Goal: Information Seeking & Learning: Find contact information

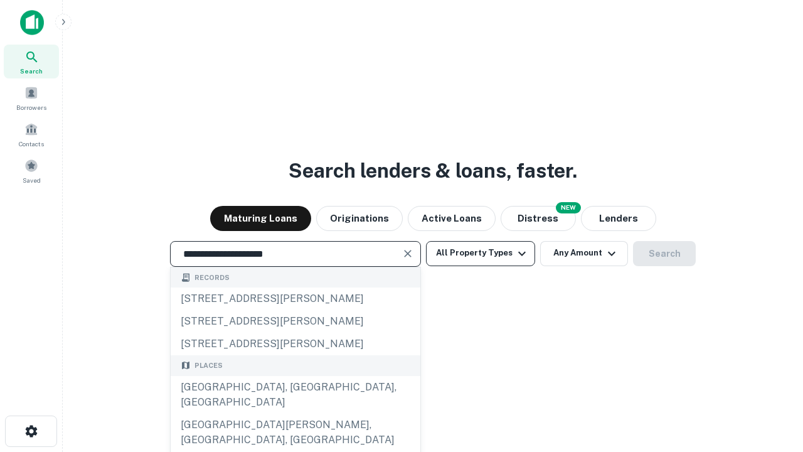
click at [295, 414] on div "[GEOGRAPHIC_DATA], [GEOGRAPHIC_DATA], [GEOGRAPHIC_DATA]" at bounding box center [296, 395] width 250 height 38
click at [481, 253] on button "All Property Types" at bounding box center [480, 253] width 109 height 25
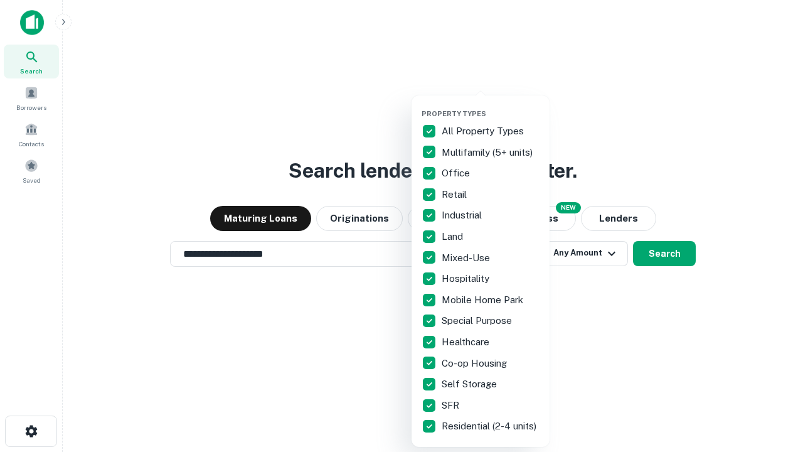
type input "**********"
click at [491, 105] on button "button" at bounding box center [491, 105] width 138 height 1
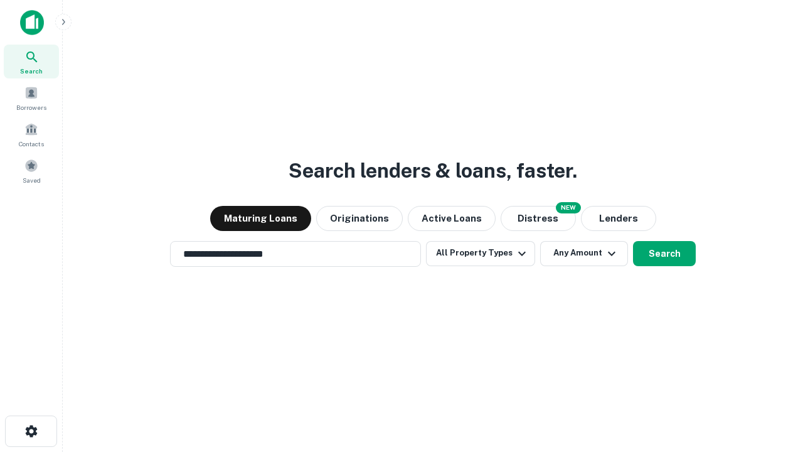
scroll to position [8, 151]
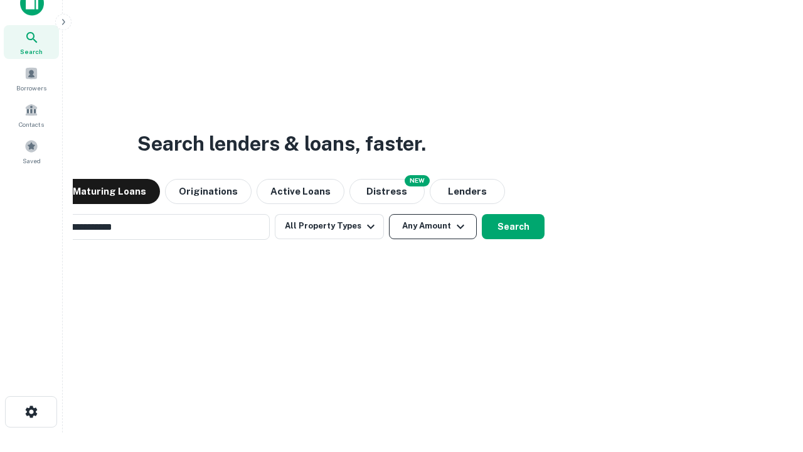
click at [389, 214] on button "Any Amount" at bounding box center [433, 226] width 88 height 25
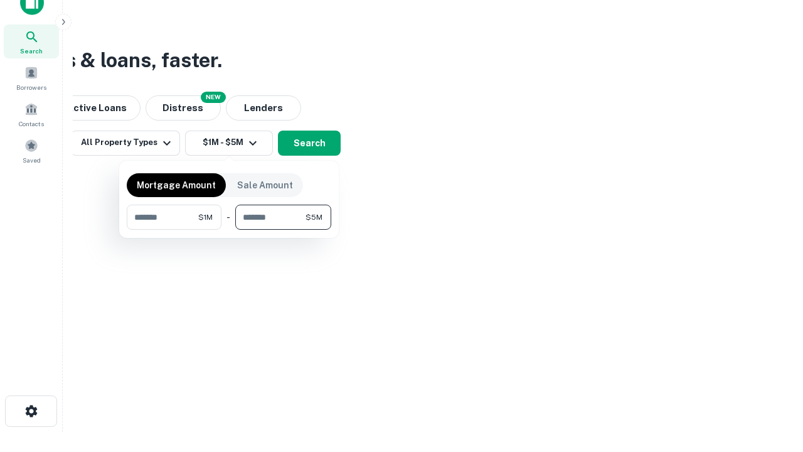
type input "*******"
click at [229, 230] on button "button" at bounding box center [229, 230] width 205 height 1
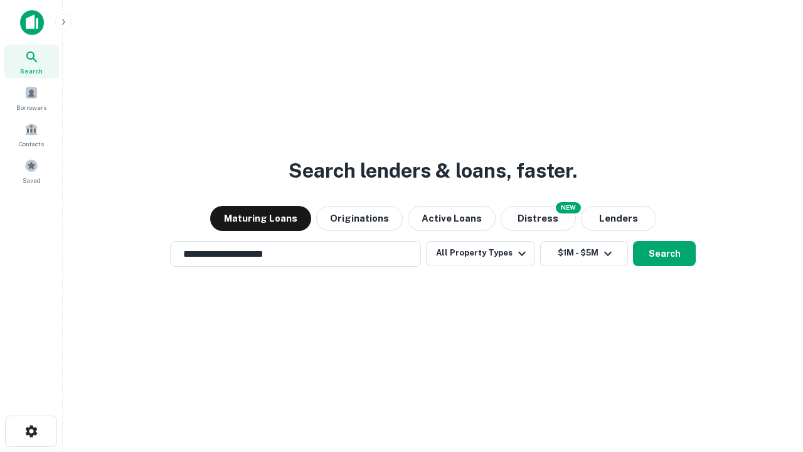
scroll to position [8, 232]
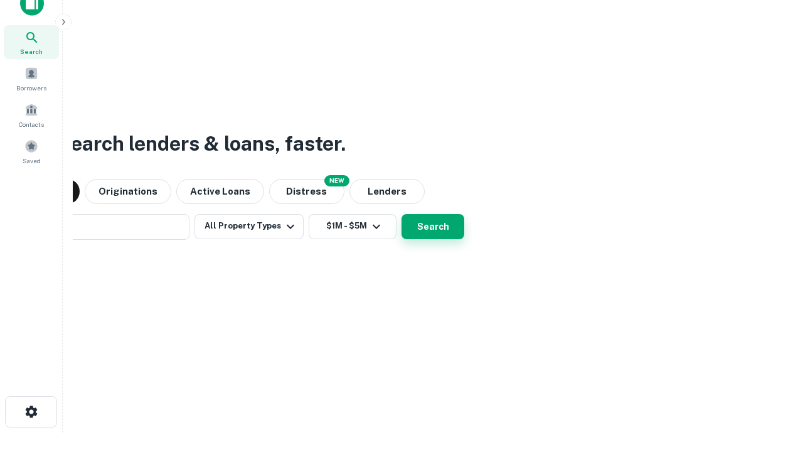
click at [402, 214] on button "Search" at bounding box center [433, 226] width 63 height 25
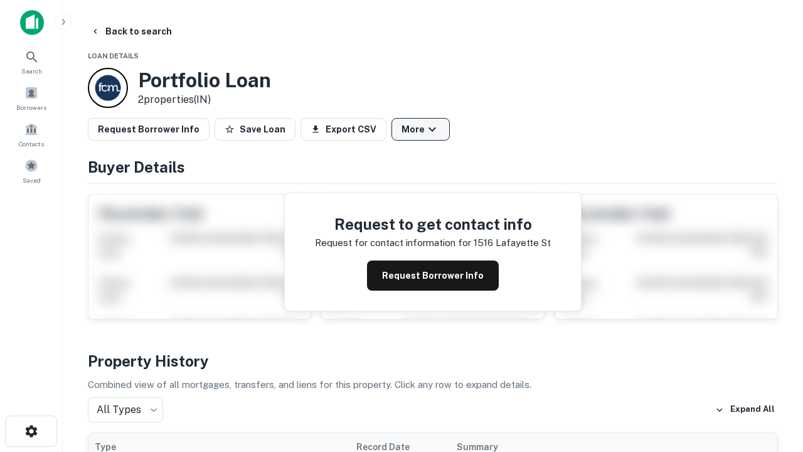
click at [420, 129] on button "More" at bounding box center [421, 129] width 58 height 23
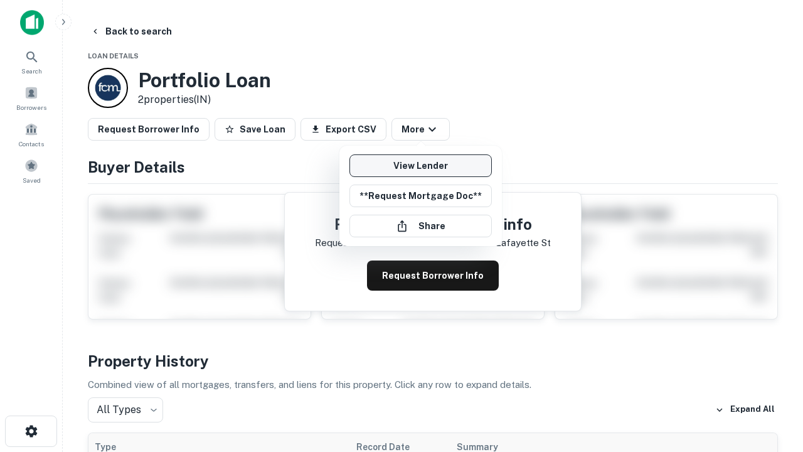
click at [420, 166] on link "View Lender" at bounding box center [420, 165] width 142 height 23
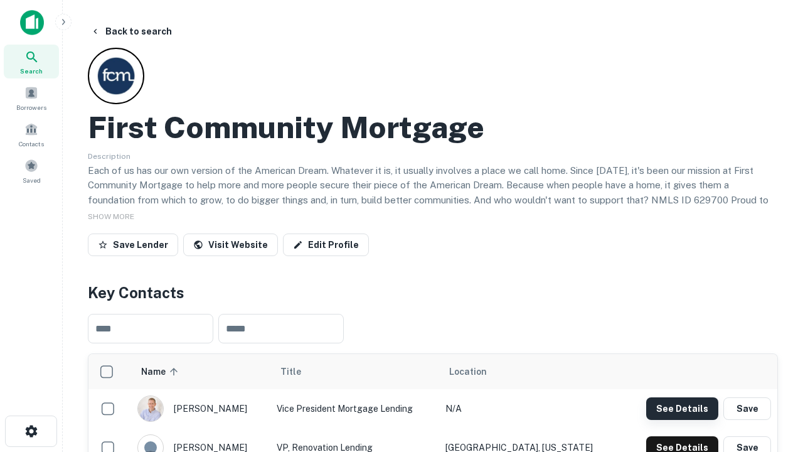
click at [682, 408] on button "See Details" at bounding box center [682, 408] width 72 height 23
click at [31, 431] on icon "button" at bounding box center [31, 431] width 15 height 15
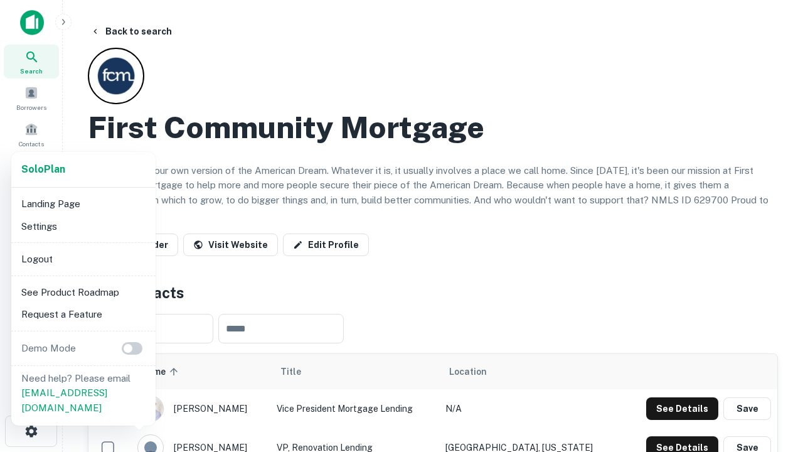
click at [83, 259] on li "Logout" at bounding box center [83, 259] width 134 height 23
